Goal: Task Accomplishment & Management: Complete application form

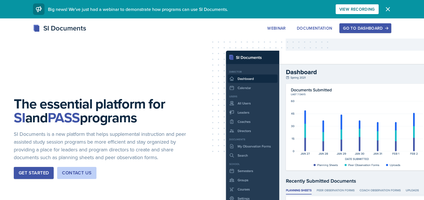
click at [350, 30] on div "Go to Dashboard" at bounding box center [365, 28] width 44 height 5
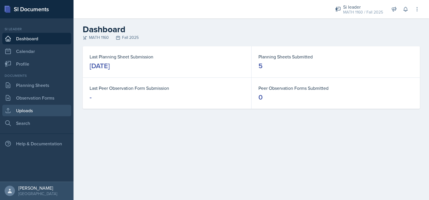
click at [27, 110] on link "Uploads" at bounding box center [36, 110] width 69 height 11
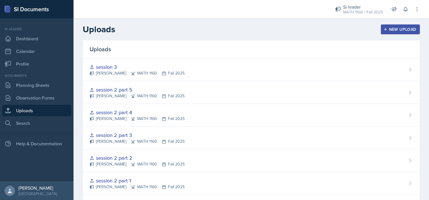
click at [393, 24] on button "New Upload" at bounding box center [400, 29] width 39 height 10
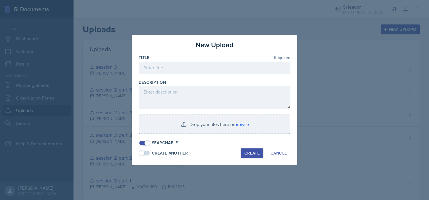
click at [229, 59] on div "Title Required" at bounding box center [215, 58] width 152 height 6
click at [220, 68] on input at bounding box center [215, 67] width 152 height 12
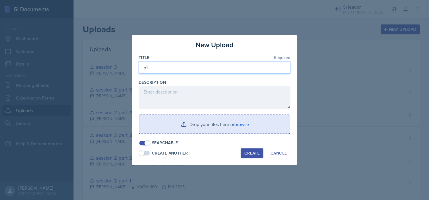
type input "p1"
click at [199, 127] on input "file" at bounding box center [214, 124] width 151 height 18
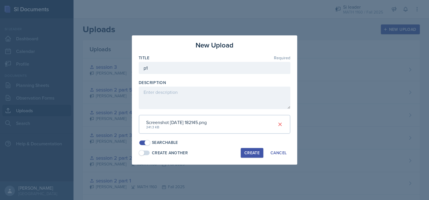
click at [143, 154] on span at bounding box center [142, 153] width 6 height 6
click at [252, 151] on div "Create" at bounding box center [251, 152] width 15 height 5
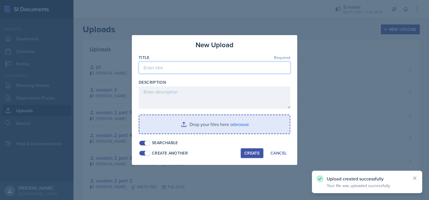
click at [178, 68] on input at bounding box center [215, 67] width 152 height 12
type input "p2"
click at [202, 124] on input "file" at bounding box center [214, 124] width 151 height 18
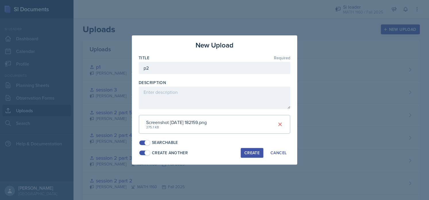
click at [253, 155] on div "Create" at bounding box center [251, 152] width 15 height 5
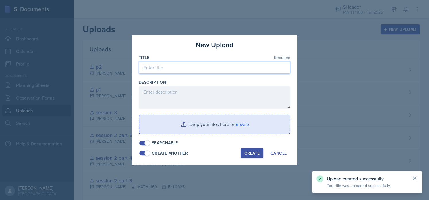
click at [165, 64] on input at bounding box center [215, 67] width 152 height 12
type input "p3"
click at [192, 118] on input "file" at bounding box center [214, 124] width 151 height 18
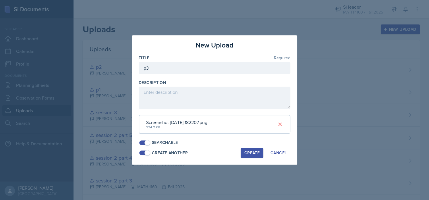
click at [254, 153] on div "Create" at bounding box center [251, 152] width 15 height 5
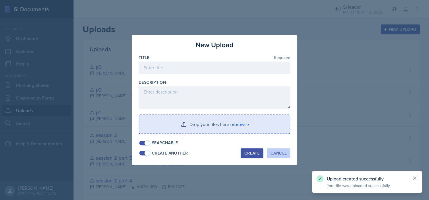
click at [279, 153] on div "Cancel" at bounding box center [279, 153] width 16 height 5
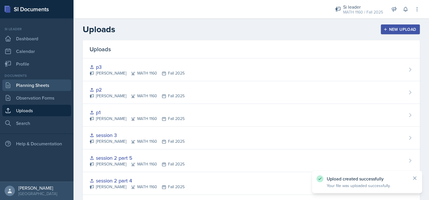
click at [44, 85] on link "Planning Sheets" at bounding box center [36, 84] width 69 height 11
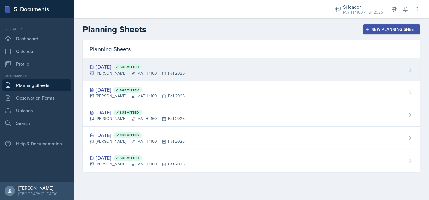
click at [161, 69] on div "[DATE] Submitted" at bounding box center [137, 67] width 95 height 8
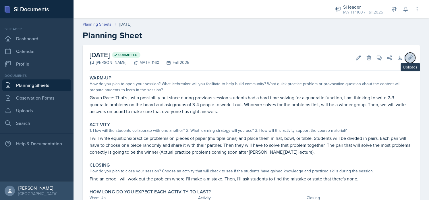
click at [408, 59] on icon at bounding box center [410, 57] width 4 height 4
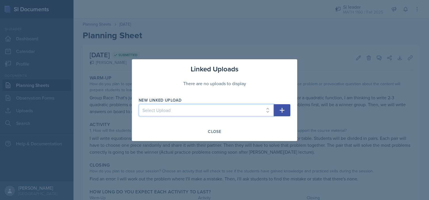
click at [231, 110] on select "Select Upload session 1 PowerPoint Practice problems part 1 Practice problems p…" at bounding box center [206, 110] width 135 height 12
select select "db388084-14c5-465a-9f4c-f2e105591f17"
click at [139, 104] on select "Select Upload session 1 PowerPoint Practice problems part 1 Practice problems p…" at bounding box center [206, 110] width 135 height 12
click at [286, 107] on button "button" at bounding box center [282, 110] width 17 height 12
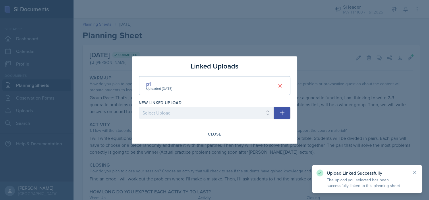
click at [231, 119] on div at bounding box center [206, 122] width 135 height 6
click at [226, 115] on select "Select Upload session 1 PowerPoint Practice problems part 1 Practice problems p…" at bounding box center [206, 113] width 135 height 12
select select "67af79a0-03cd-4779-a004-4558e990c5c8"
click at [139, 107] on select "Select Upload session 1 PowerPoint Practice problems part 1 Practice problems p…" at bounding box center [206, 113] width 135 height 12
click at [285, 110] on icon "button" at bounding box center [282, 112] width 7 height 7
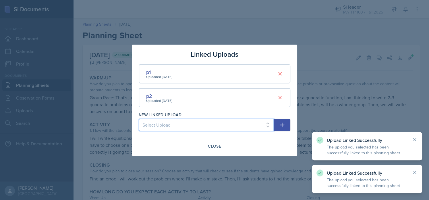
click at [213, 126] on select "Select Upload session 1 PowerPoint Practice problems part 1 Practice problems p…" at bounding box center [206, 125] width 135 height 12
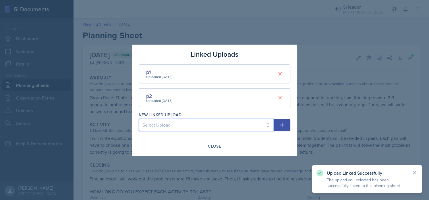
select select "aa9e5700-5f7e-462d-b358-71496e503866"
click at [139, 119] on select "Select Upload session 1 PowerPoint Practice problems part 1 Practice problems p…" at bounding box center [206, 125] width 135 height 12
click at [280, 121] on icon "button" at bounding box center [282, 124] width 7 height 7
select select
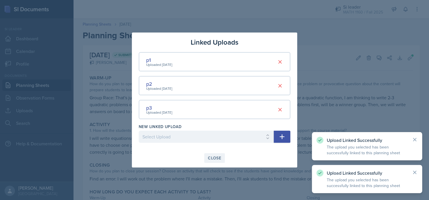
click at [216, 156] on div "Close" at bounding box center [214, 157] width 13 height 5
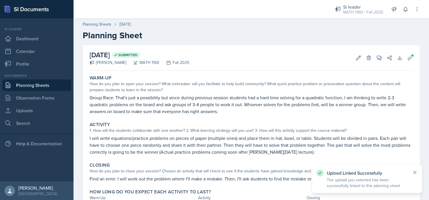
scroll to position [32, 0]
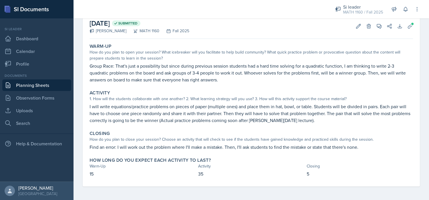
click at [36, 84] on link "Planning Sheets" at bounding box center [36, 84] width 69 height 11
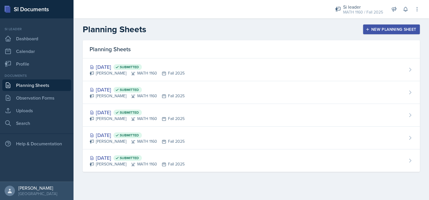
click at [208, 74] on div "[DATE] Submitted [PERSON_NAME] MATH 1160 Fall 2025" at bounding box center [251, 69] width 337 height 23
